Goal: Task Accomplishment & Management: Manage account settings

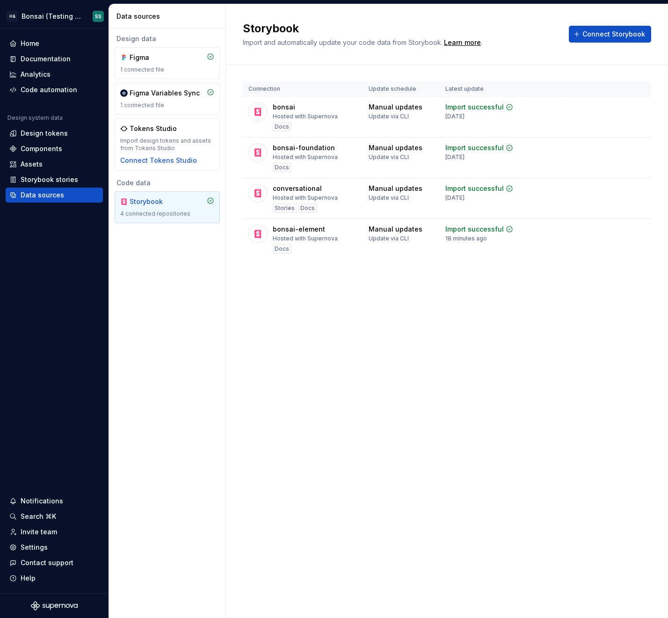
click at [371, 393] on div "Storybook Import and automatically update your code data from Storybook. Learn …" at bounding box center [447, 311] width 442 height 614
click at [36, 16] on html "H& Bonsai (Testing Bonsai: Foundation tokens) SS Home Documentation Analytics C…" at bounding box center [334, 309] width 668 height 618
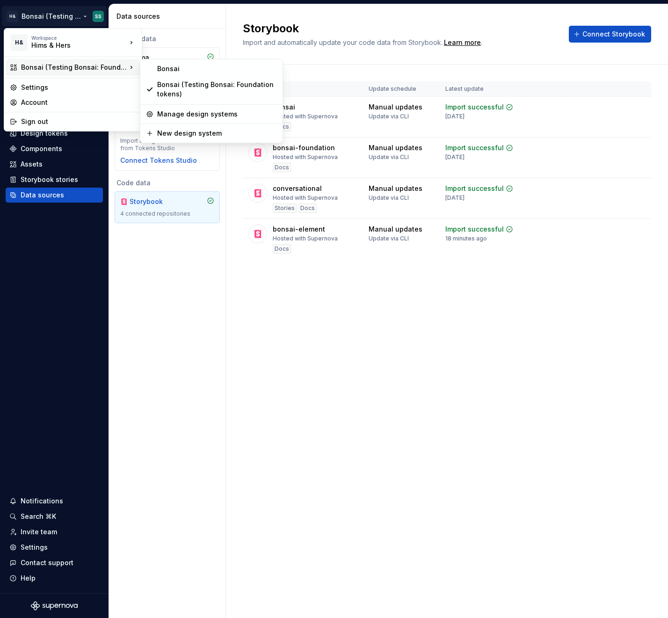
click at [171, 283] on html "H& Bonsai (Testing Bonsai: Foundation tokens) SS Home Documentation Analytics C…" at bounding box center [334, 309] width 668 height 618
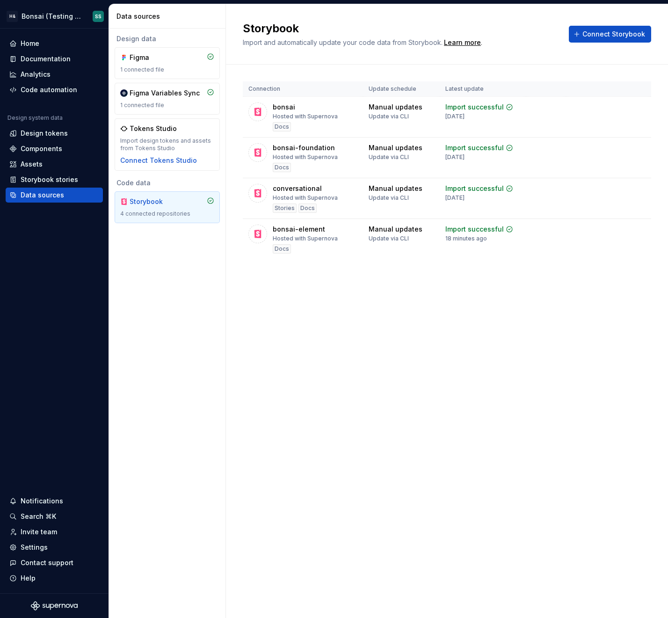
click at [425, 284] on div "Connection Update schedule Latest update bonsai Hosted with Supernova Docs Manu…" at bounding box center [447, 180] width 408 height 230
click at [52, 11] on html "H& Bonsai (Testing Bonsai: Foundation tokens) SS Home Documentation Analytics C…" at bounding box center [334, 309] width 668 height 618
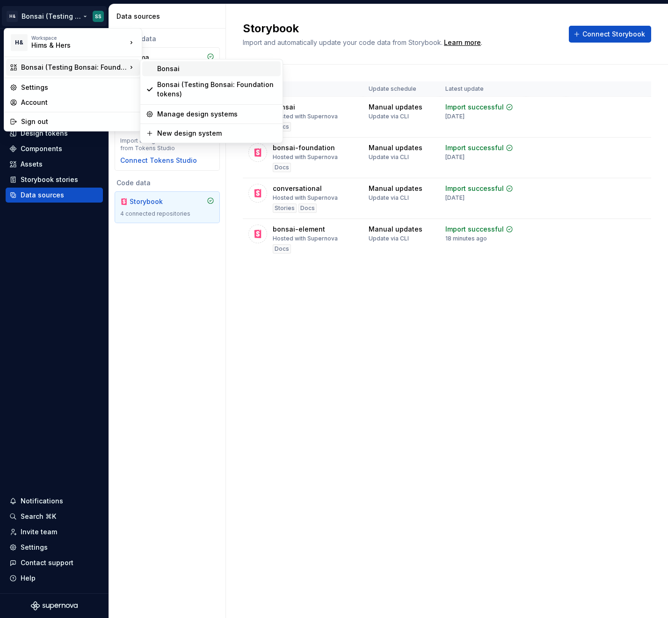
click at [189, 67] on div "Bonsai" at bounding box center [217, 68] width 120 height 9
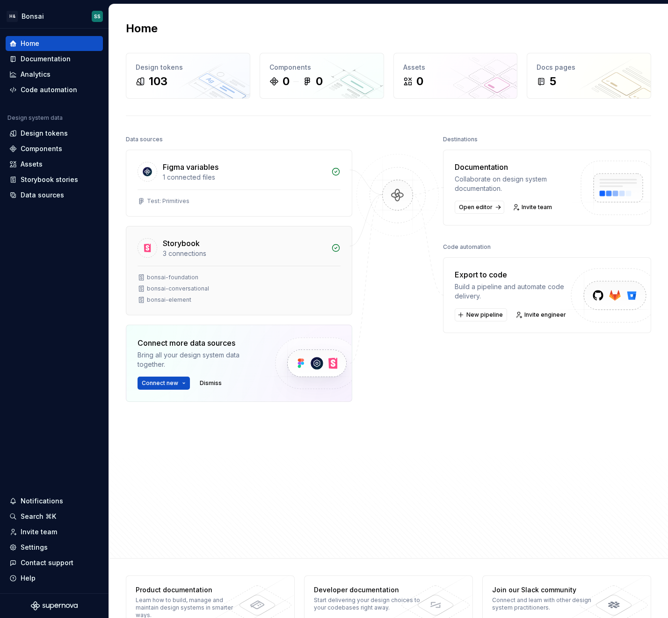
click at [218, 246] on div "Storybook" at bounding box center [244, 243] width 163 height 11
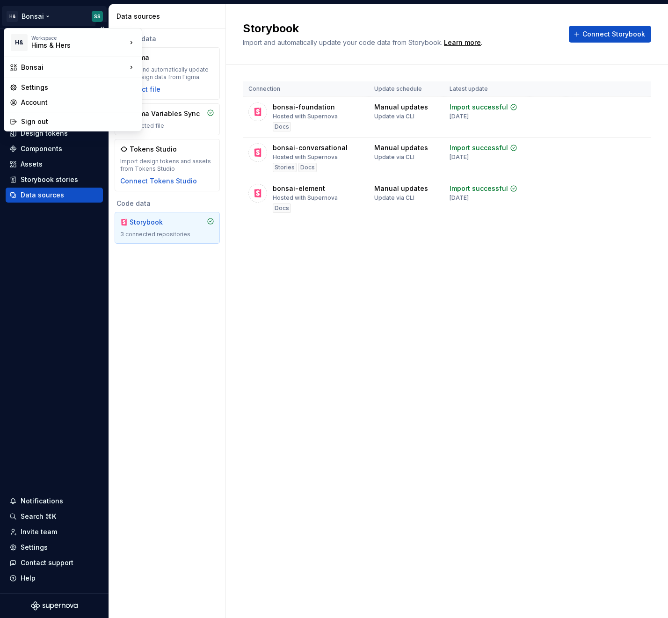
click at [30, 16] on html "H& Bonsai SS Home Documentation Analytics Code automation Design system data De…" at bounding box center [334, 309] width 668 height 618
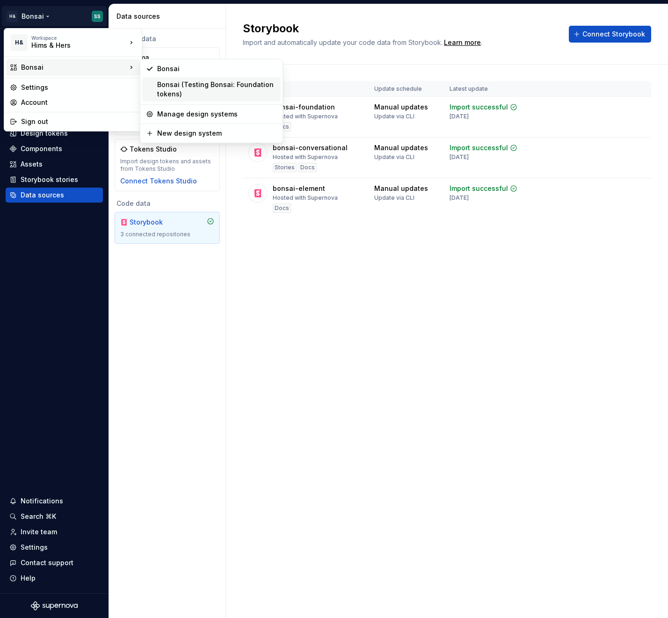
click at [184, 89] on div "Bonsai (Testing Bonsai: Foundation tokens)" at bounding box center [217, 89] width 120 height 19
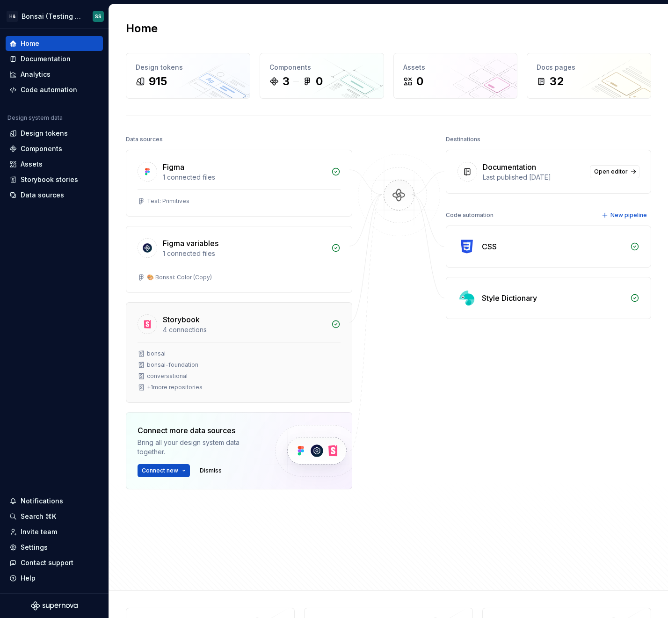
click at [289, 376] on div "conversational" at bounding box center [239, 375] width 203 height 7
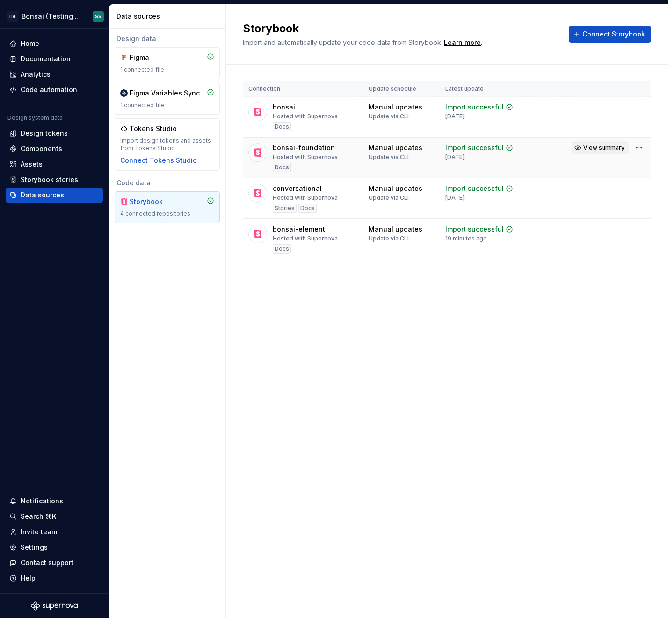
click at [592, 147] on span "View summary" at bounding box center [603, 147] width 41 height 7
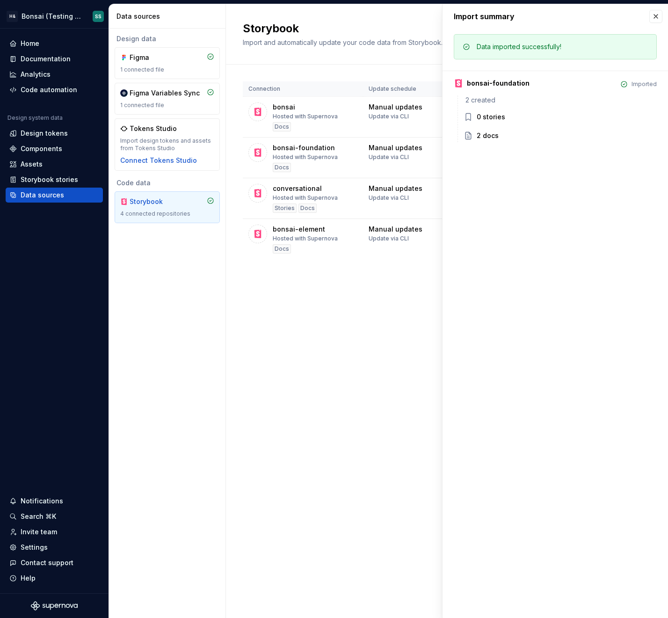
click at [662, 14] on div "Import summary" at bounding box center [555, 16] width 225 height 24
click at [657, 17] on button "button" at bounding box center [655, 16] width 13 height 13
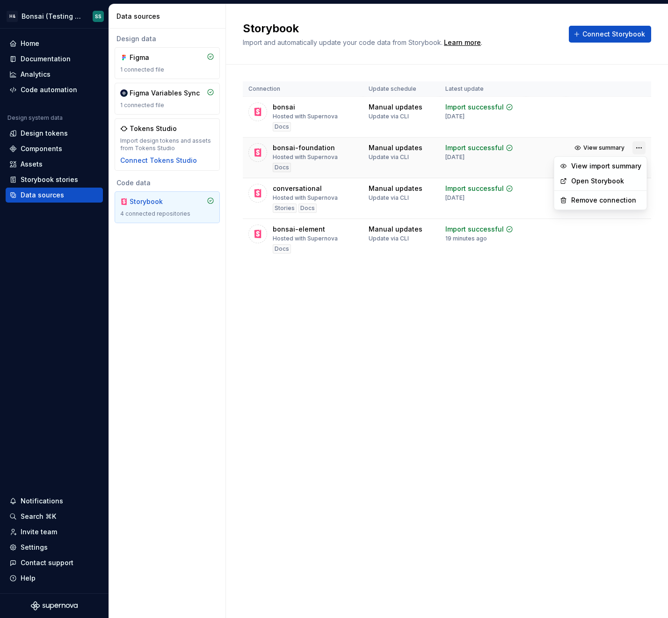
click at [639, 146] on html "H& Bonsai (Testing Bonsai: Foundation tokens) SS Home Documentation Analytics C…" at bounding box center [334, 309] width 668 height 618
click at [612, 167] on div "View import summary" at bounding box center [606, 165] width 70 height 9
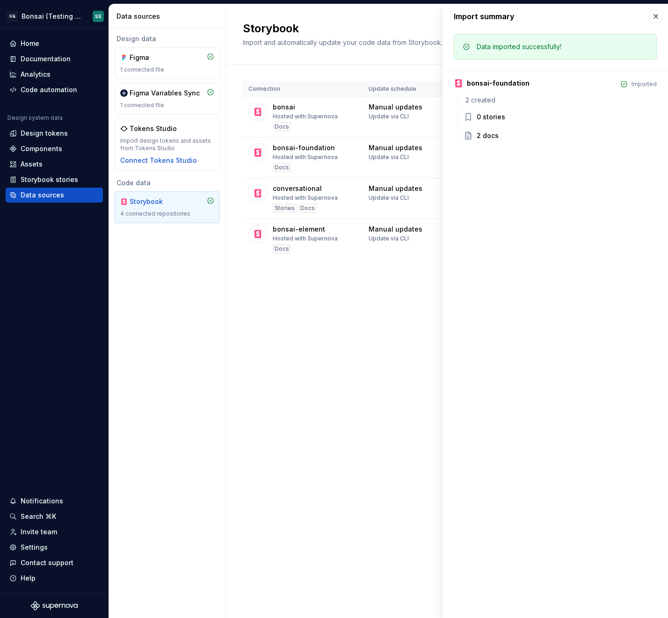
click at [410, 331] on div "Storybook Import and automatically update your code data from Storybook. Learn …" at bounding box center [447, 311] width 442 height 614
click at [409, 325] on div "Storybook Import and automatically update your code data from Storybook. Learn …" at bounding box center [447, 311] width 442 height 614
click at [658, 18] on button "button" at bounding box center [655, 16] width 13 height 13
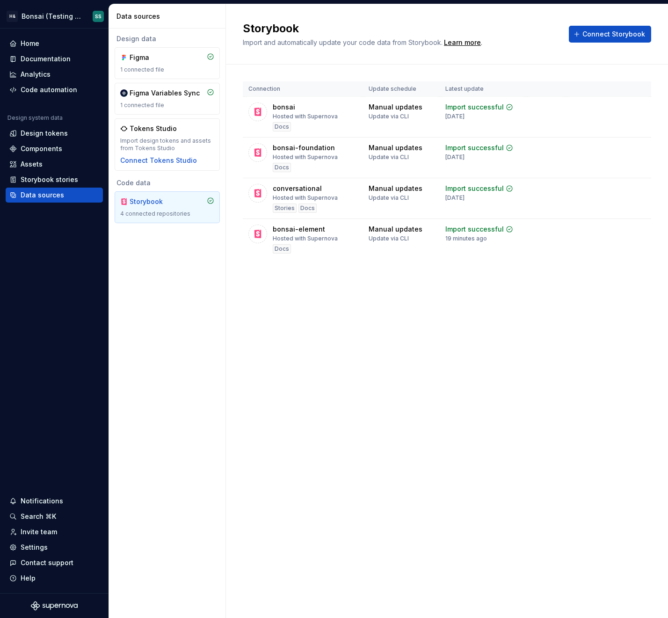
click at [393, 330] on div "Storybook Import and automatically update your code data from Storybook. Learn …" at bounding box center [447, 311] width 442 height 614
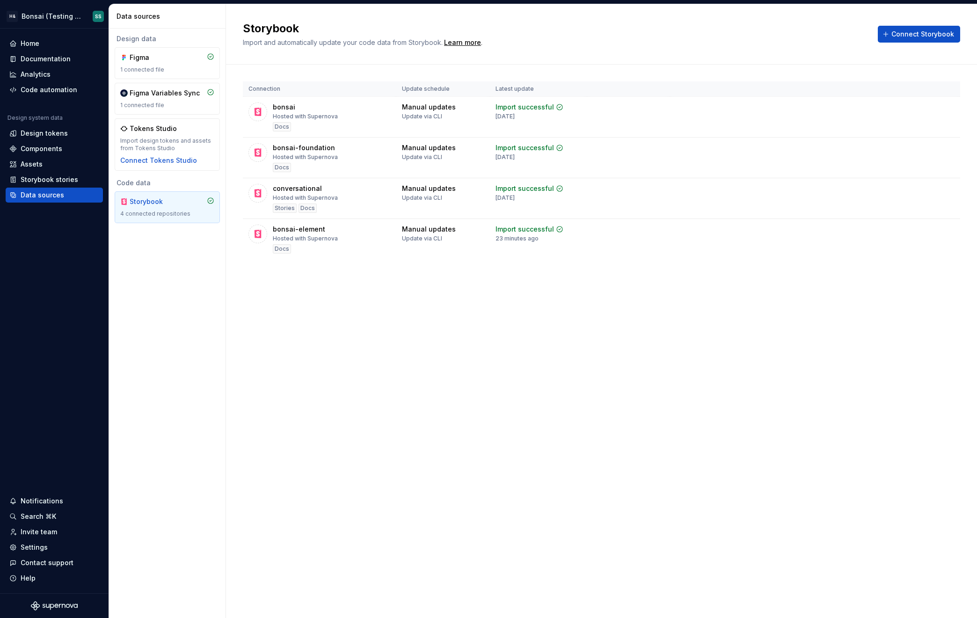
click at [152, 311] on div "Design data Figma 1 connected file Figma Variables Sync 1 connected file Tokens…" at bounding box center [167, 323] width 116 height 589
click at [357, 370] on div "Storybook Import and automatically update your code data from Storybook. Learn …" at bounding box center [601, 311] width 751 height 614
click at [39, 60] on div "Documentation" at bounding box center [46, 58] width 50 height 9
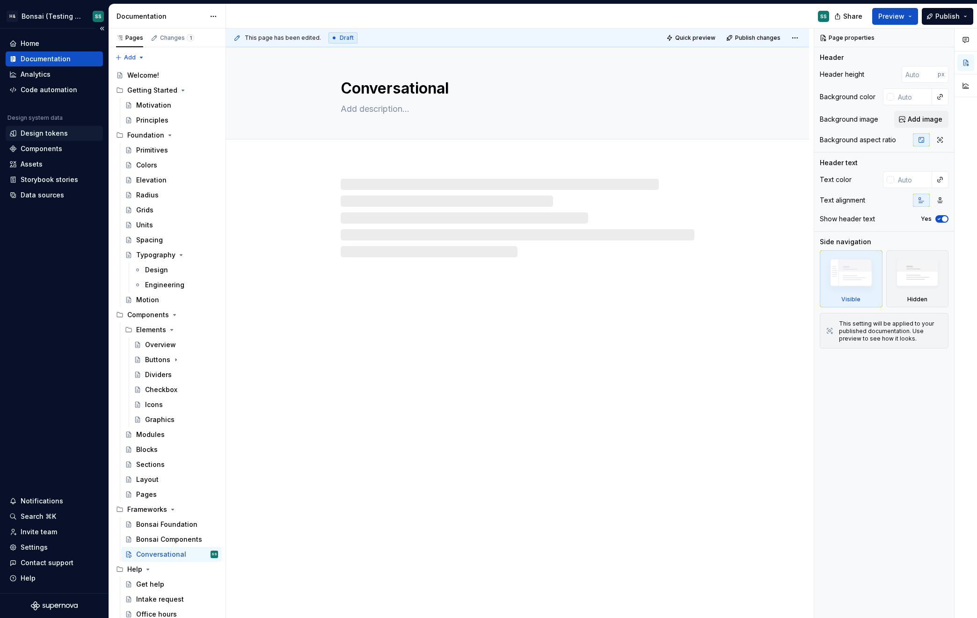
click at [38, 134] on div "Design tokens" at bounding box center [44, 133] width 47 height 9
type textarea "*"
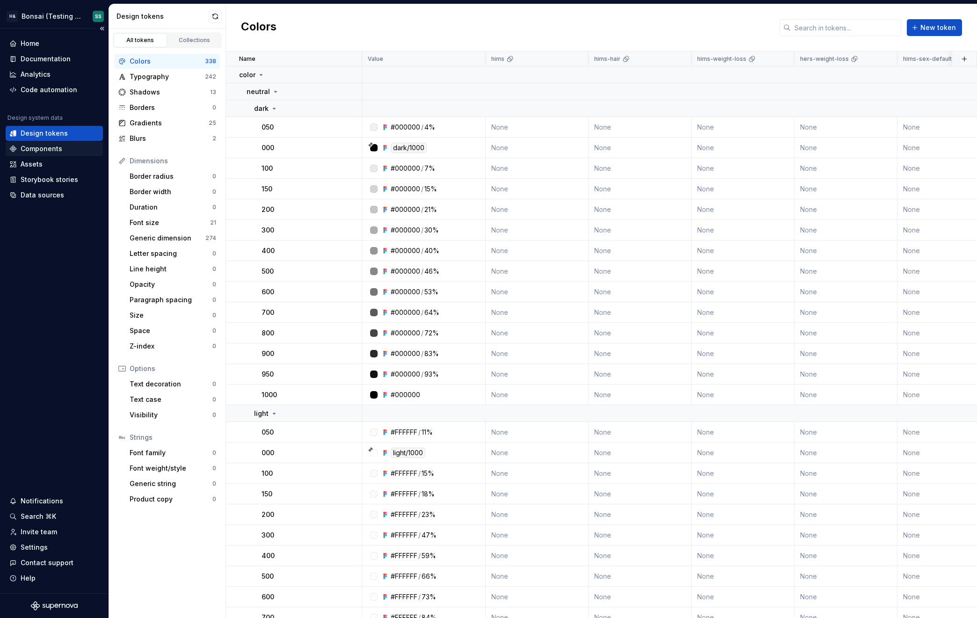
click at [38, 153] on div "Components" at bounding box center [42, 148] width 42 height 9
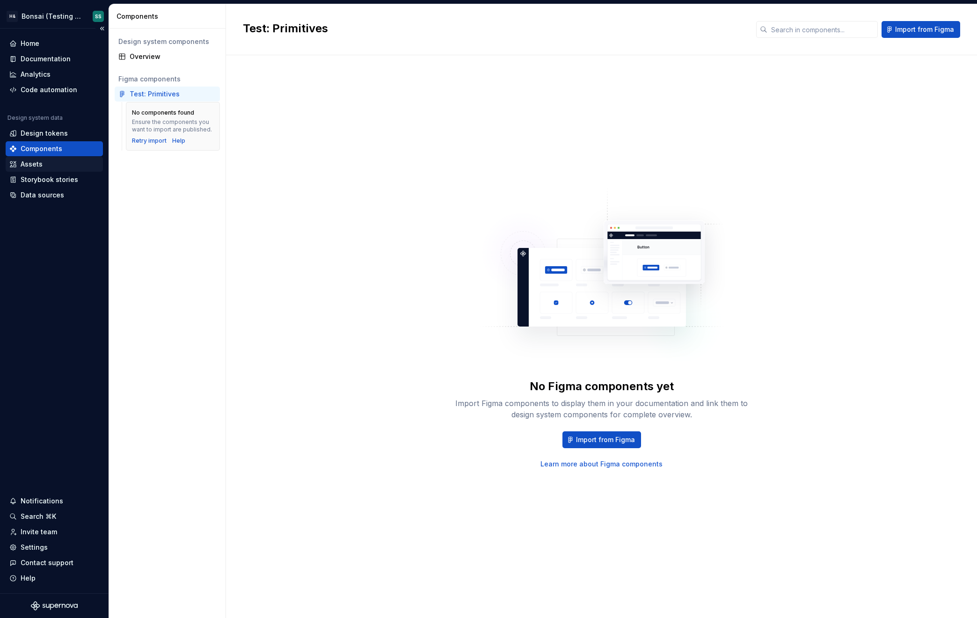
click at [40, 166] on div "Assets" at bounding box center [32, 164] width 22 height 9
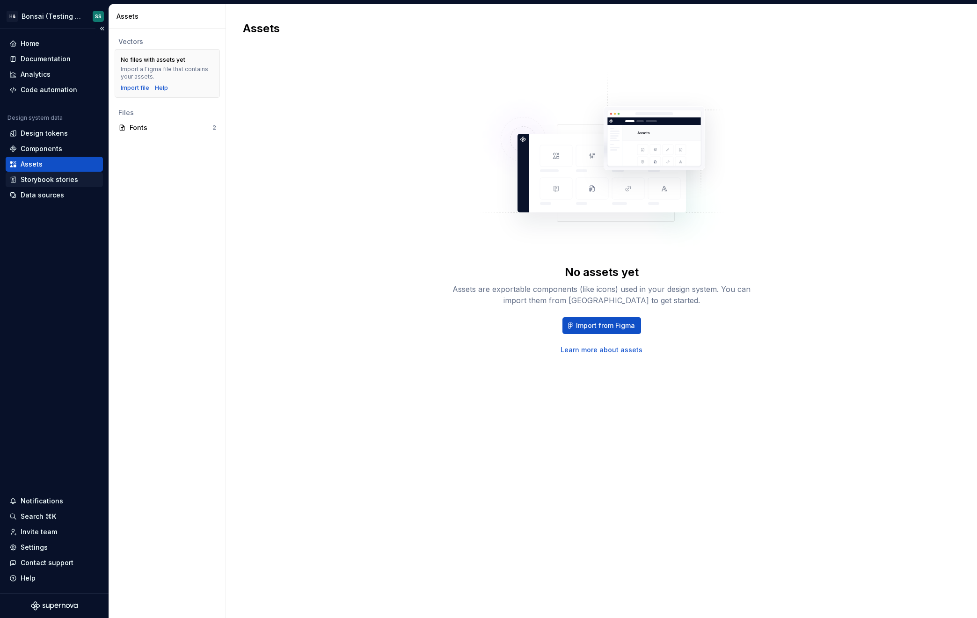
click at [42, 179] on div "Storybook stories" at bounding box center [50, 179] width 58 height 9
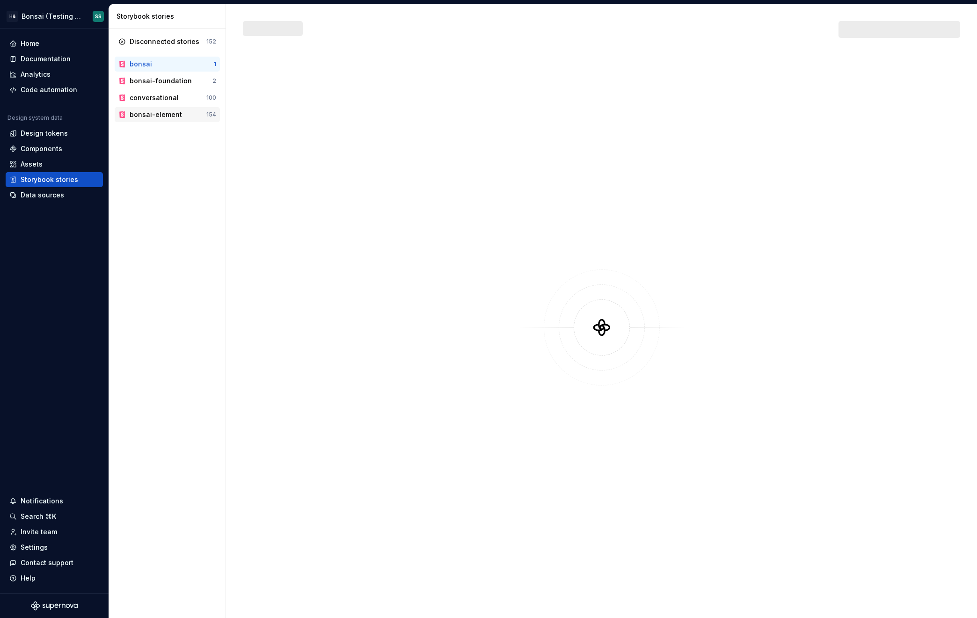
click at [156, 114] on div "bonsai-element" at bounding box center [156, 114] width 52 height 9
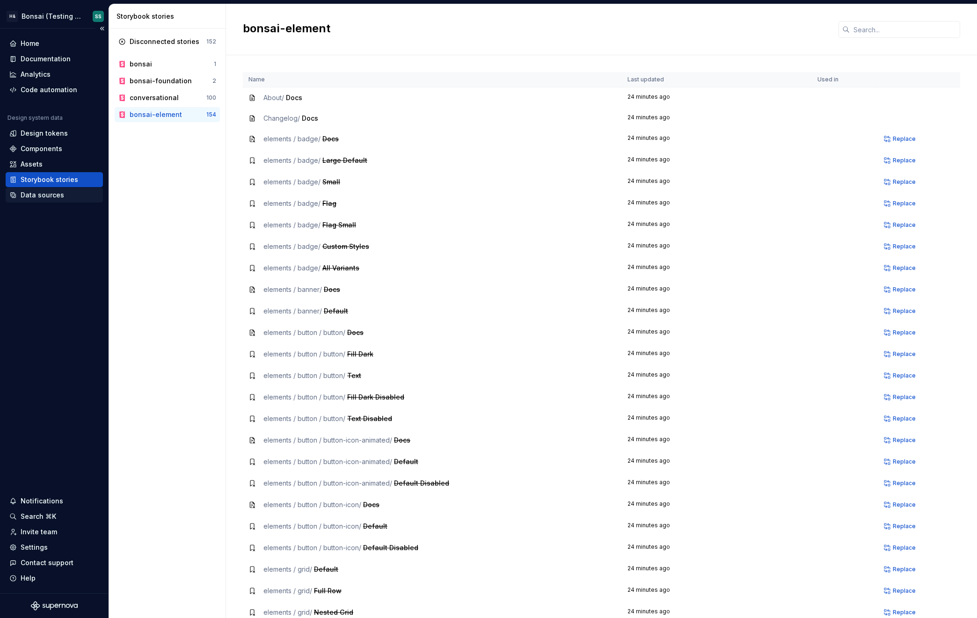
click at [46, 195] on div "Data sources" at bounding box center [43, 194] width 44 height 9
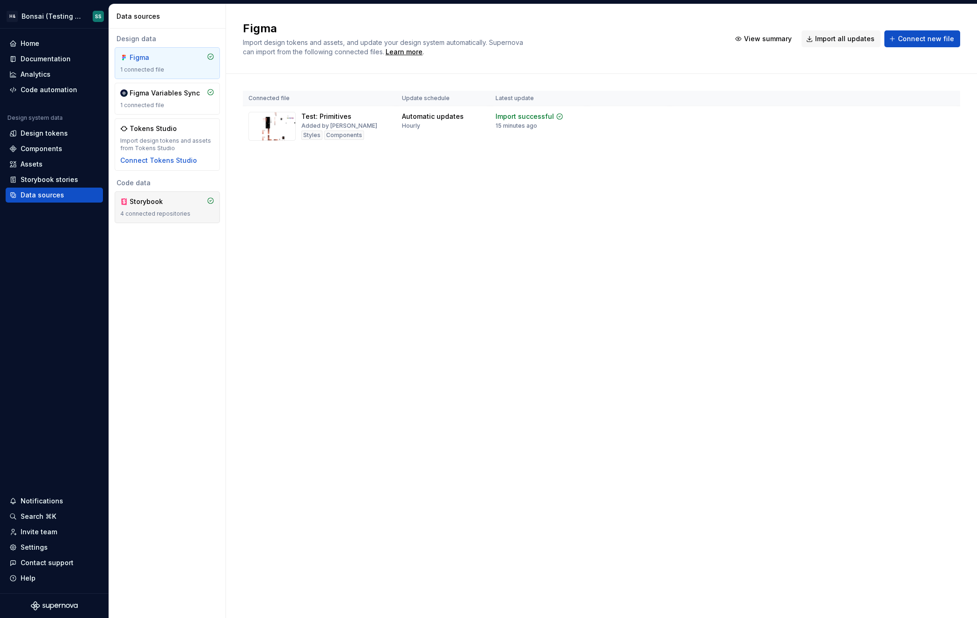
click at [181, 218] on div "Storybook 4 connected repositories" at bounding box center [167, 207] width 105 height 32
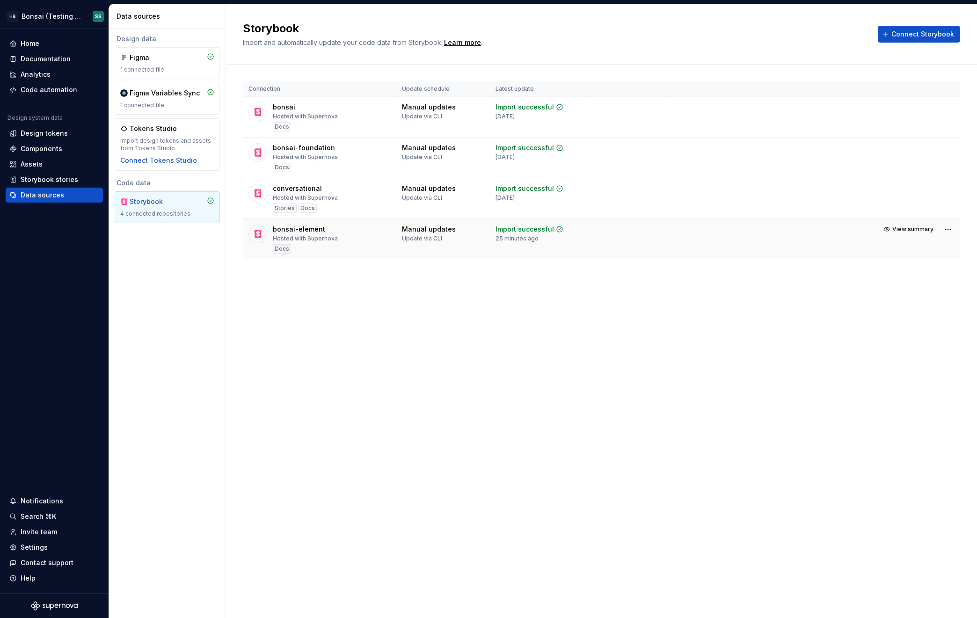
drag, startPoint x: 548, startPoint y: 240, endPoint x: 488, endPoint y: 240, distance: 60.4
click at [491, 240] on td "Import successful 25 minutes ago" at bounding box center [538, 239] width 97 height 41
click at [487, 240] on td "Manual updates Update via CLI" at bounding box center [443, 239] width 94 height 41
click at [945, 107] on html "H& Bonsai (Testing Bonsai: Foundation tokens) SS Home Documentation Analytics C…" at bounding box center [488, 309] width 977 height 618
click at [902, 160] on div "Remove connection" at bounding box center [915, 159] width 70 height 9
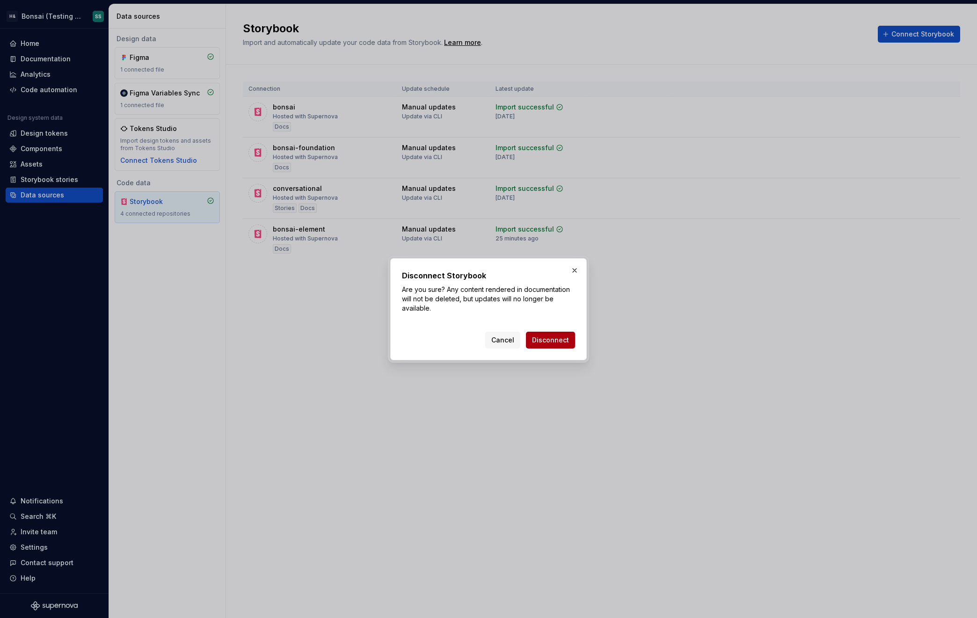
click at [562, 343] on span "Disconnect" at bounding box center [550, 339] width 37 height 9
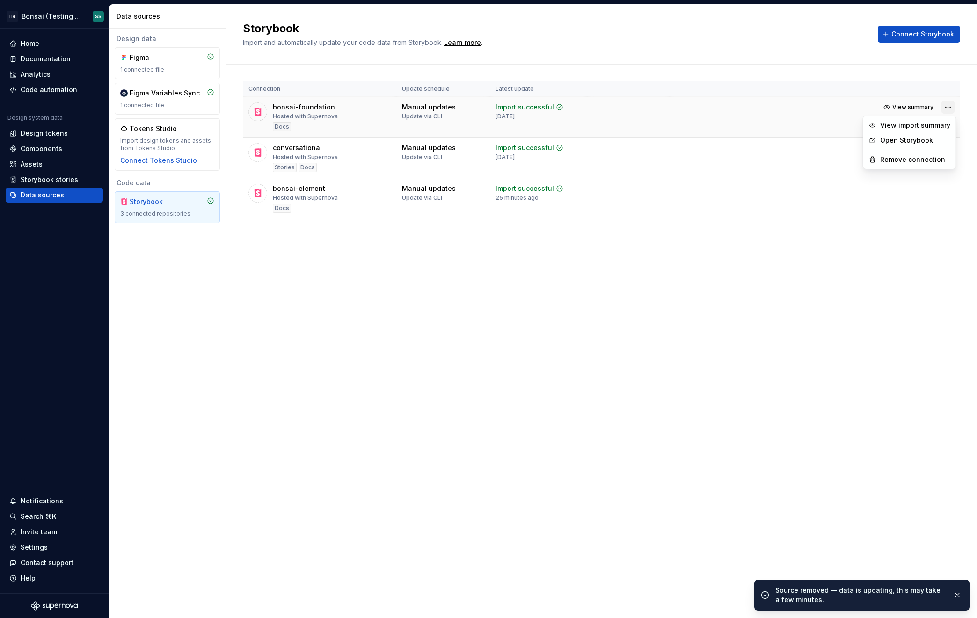
click at [951, 107] on html "H& Bonsai (Testing Bonsai: Foundation tokens) SS Home Documentation Analytics C…" at bounding box center [488, 309] width 977 height 618
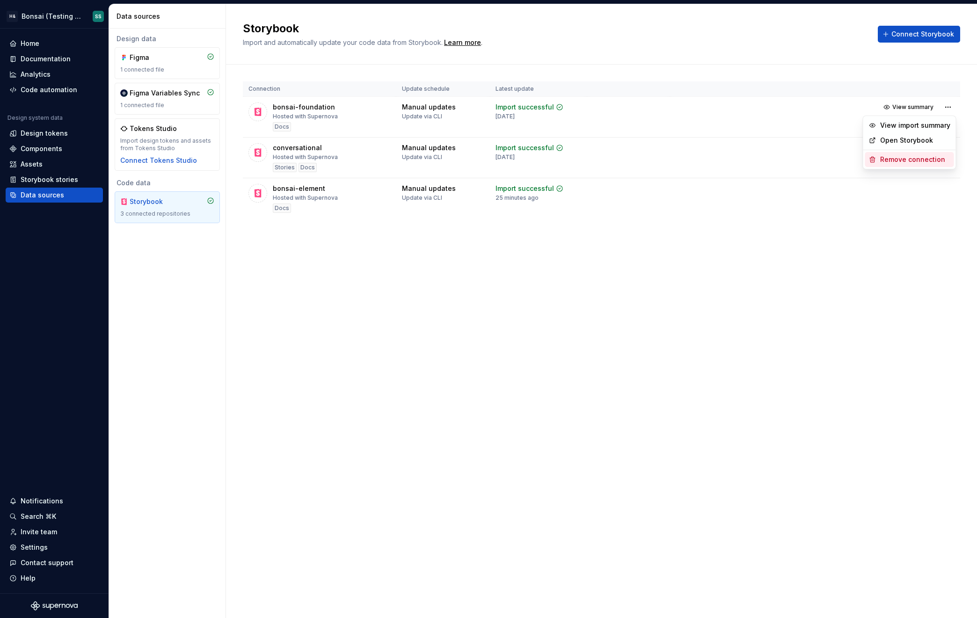
click at [903, 158] on div "Remove connection" at bounding box center [915, 159] width 70 height 9
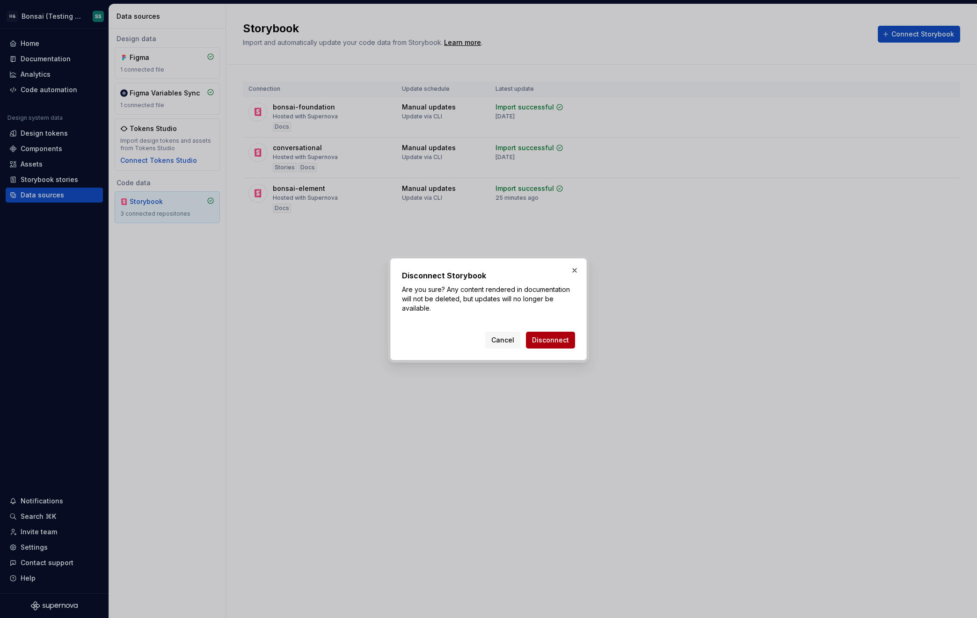
click at [556, 342] on span "Disconnect" at bounding box center [550, 339] width 37 height 9
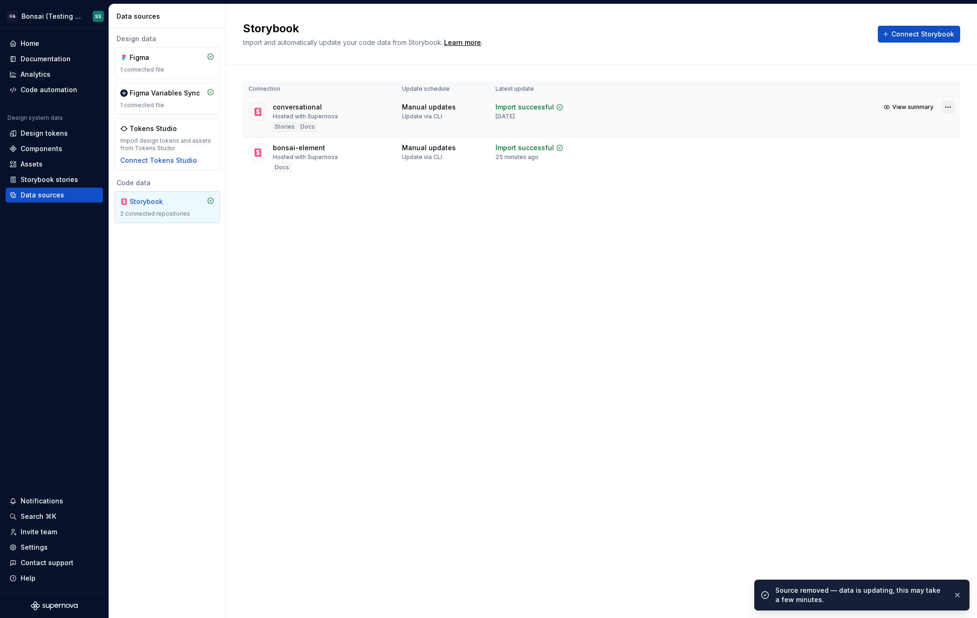
click at [949, 106] on html "H& Bonsai (Testing Bonsai: Foundation tokens) SS Home Documentation Analytics C…" at bounding box center [488, 309] width 977 height 618
click at [900, 159] on div "Remove connection" at bounding box center [915, 159] width 70 height 9
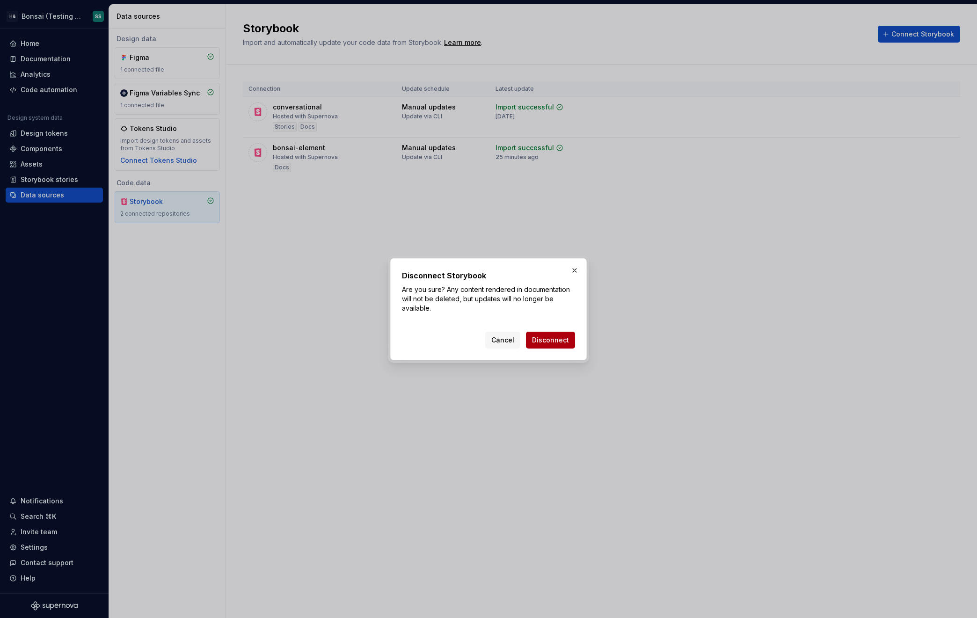
click at [562, 344] on span "Disconnect" at bounding box center [550, 339] width 37 height 9
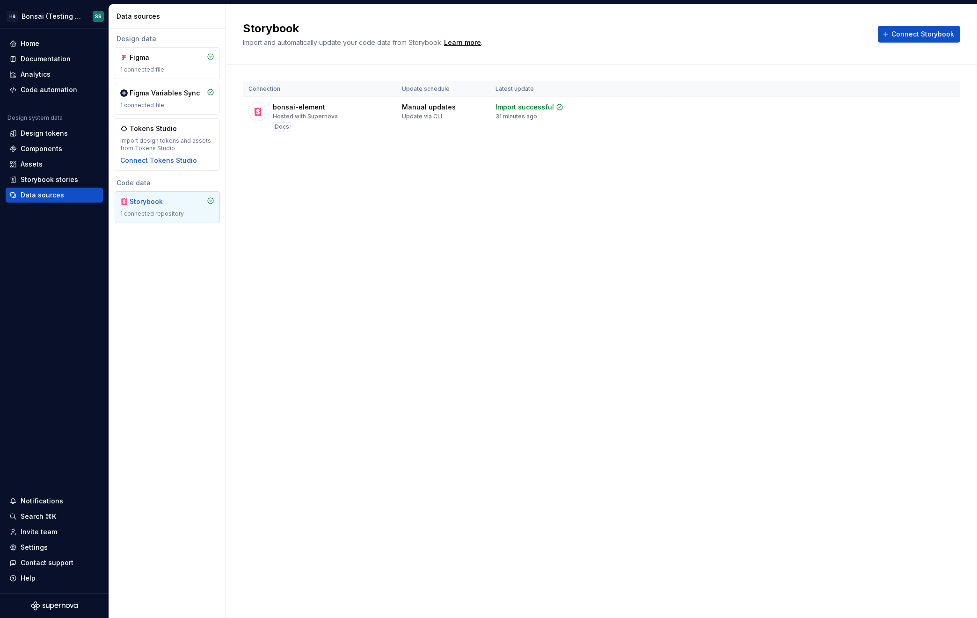
click at [396, 286] on div "Storybook Import and automatically update your code data from Storybook. Learn …" at bounding box center [601, 311] width 751 height 614
click at [41, 10] on html "H& Bonsai (Testing Bonsai: Foundation tokens) SS Home Documentation Analytics C…" at bounding box center [488, 309] width 977 height 618
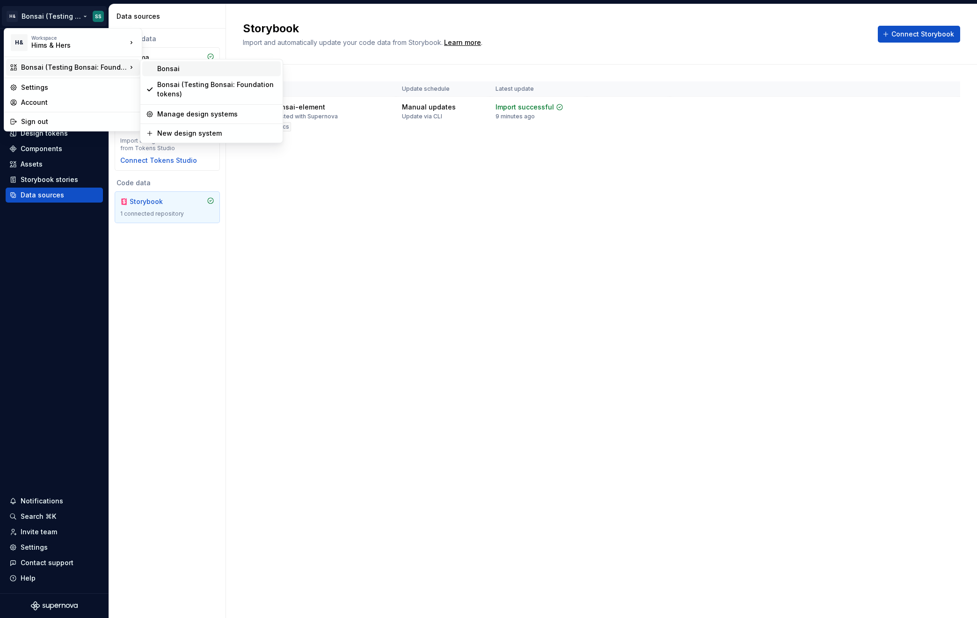
click at [167, 67] on div "Bonsai" at bounding box center [217, 68] width 120 height 9
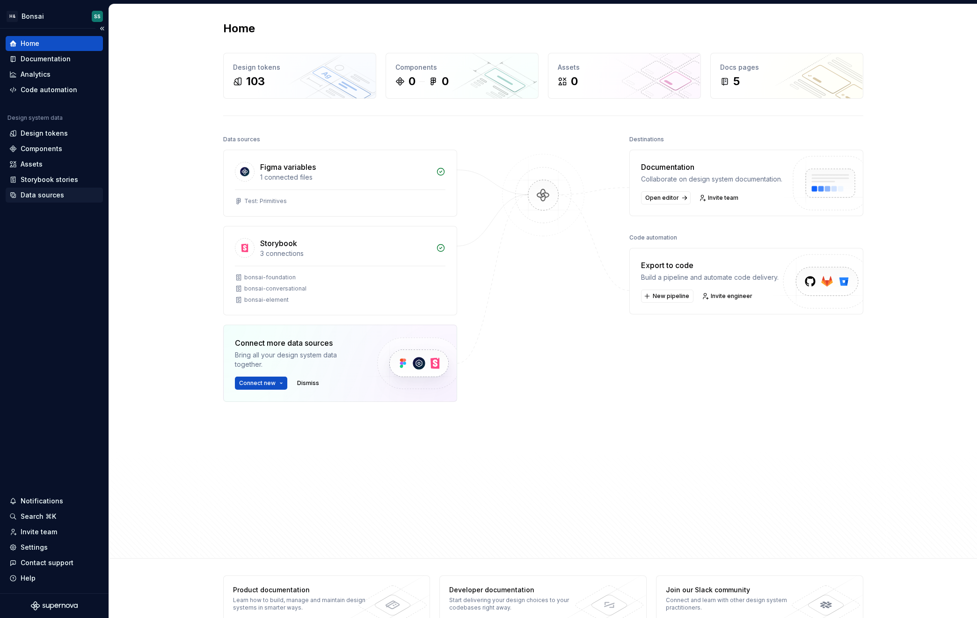
click at [43, 195] on div "Data sources" at bounding box center [43, 194] width 44 height 9
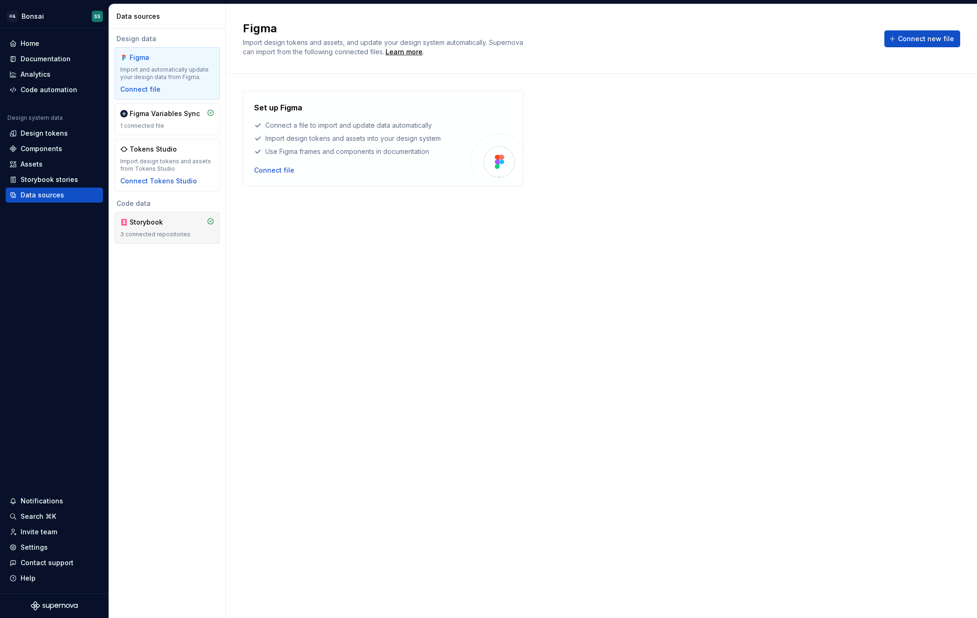
click at [175, 227] on div "Storybook 3 connected repositories" at bounding box center [167, 228] width 94 height 21
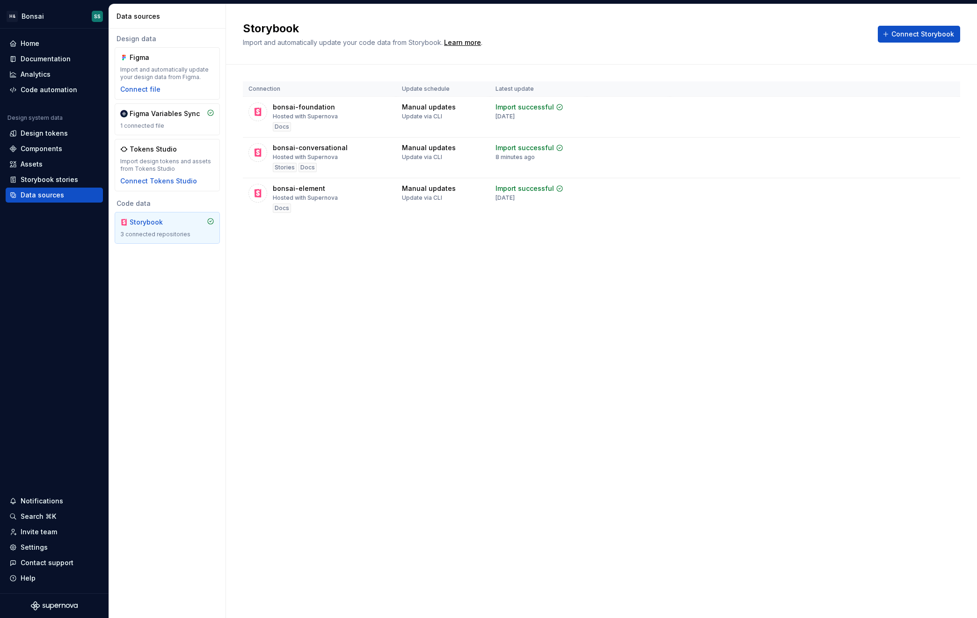
click at [287, 305] on div "Storybook Import and automatically update your code data from Storybook. Learn …" at bounding box center [601, 311] width 751 height 614
